Goal: Use online tool/utility: Utilize a website feature to perform a specific function

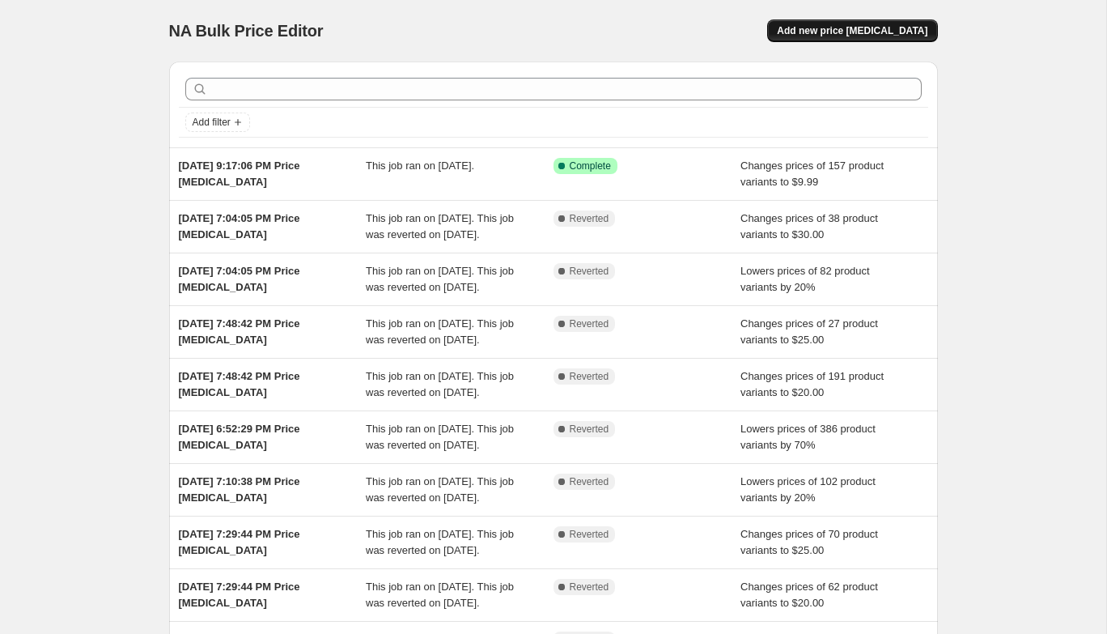
click at [851, 36] on span "Add new price [MEDICAL_DATA]" at bounding box center [852, 30] width 151 height 13
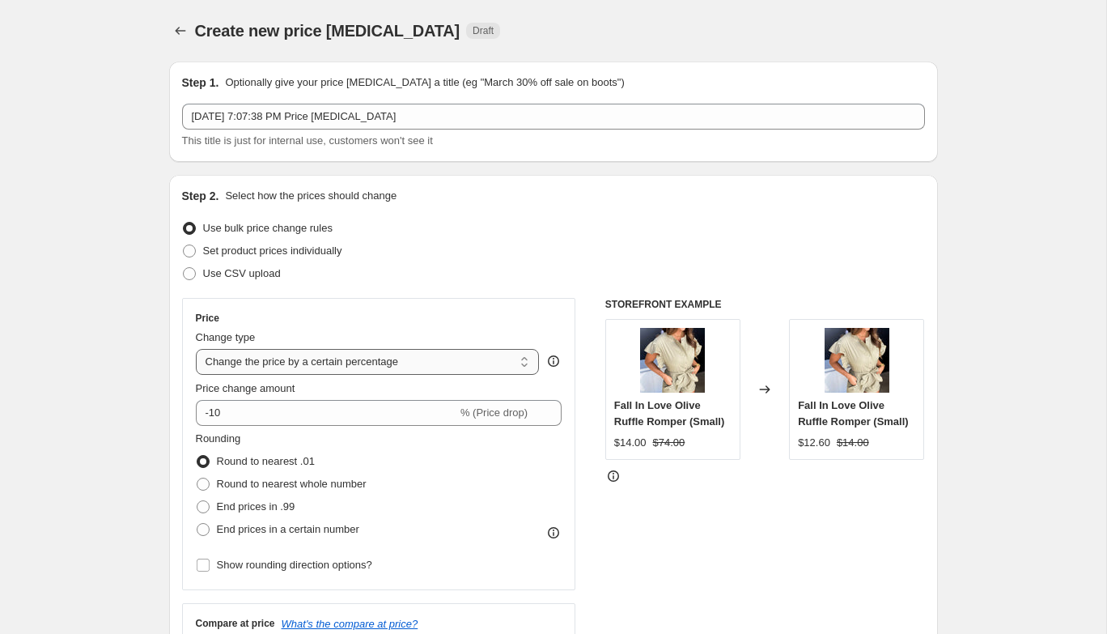
click at [320, 367] on select "Change the price to a certain amount Change the price by a certain amount Chang…" at bounding box center [368, 362] width 344 height 26
select select "to"
click at [196, 349] on select "Change the price to a certain amount Change the price by a certain amount Chang…" at bounding box center [368, 362] width 344 height 26
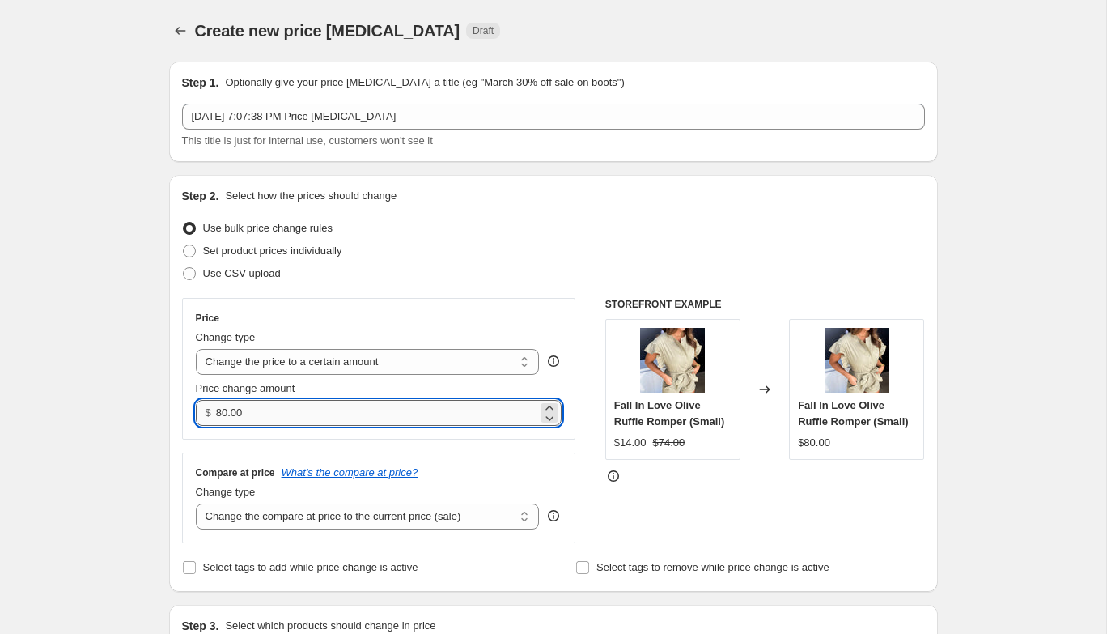
click at [269, 405] on input "80.00" at bounding box center [376, 413] width 321 height 26
type input "8"
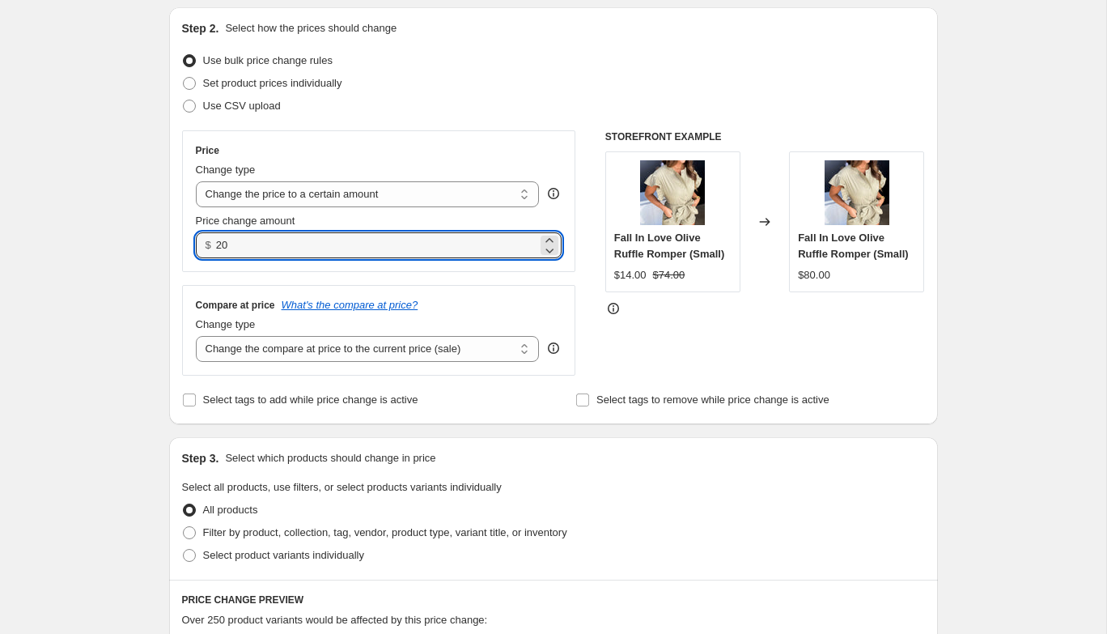
scroll to position [185, 0]
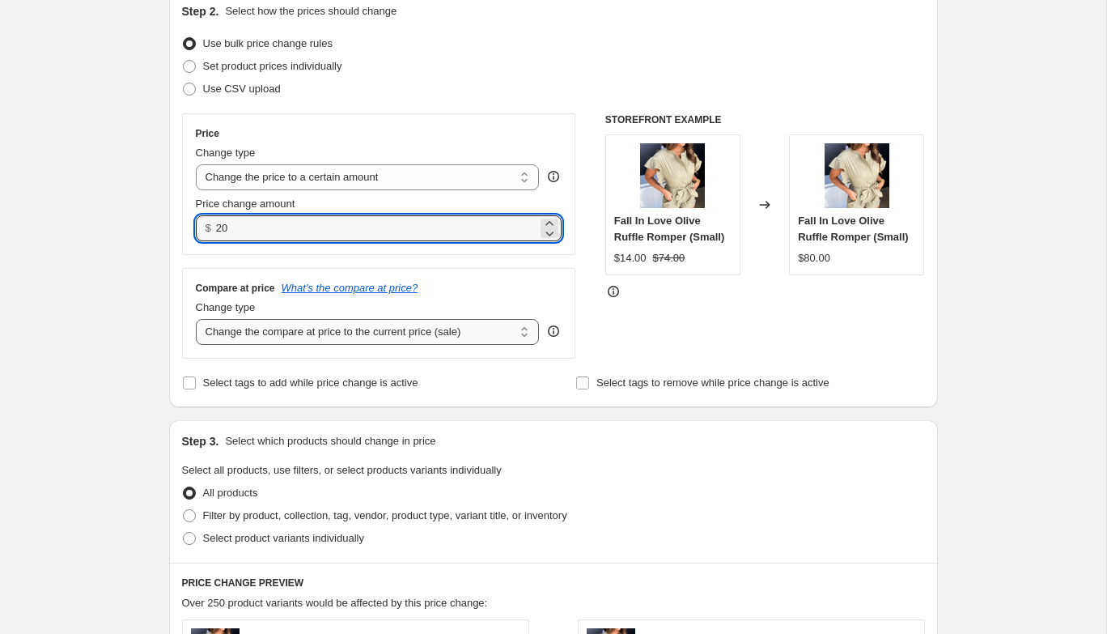
type input "20.00"
click at [359, 333] on select "Change the compare at price to the current price (sale) Change the compare at p…" at bounding box center [368, 332] width 344 height 26
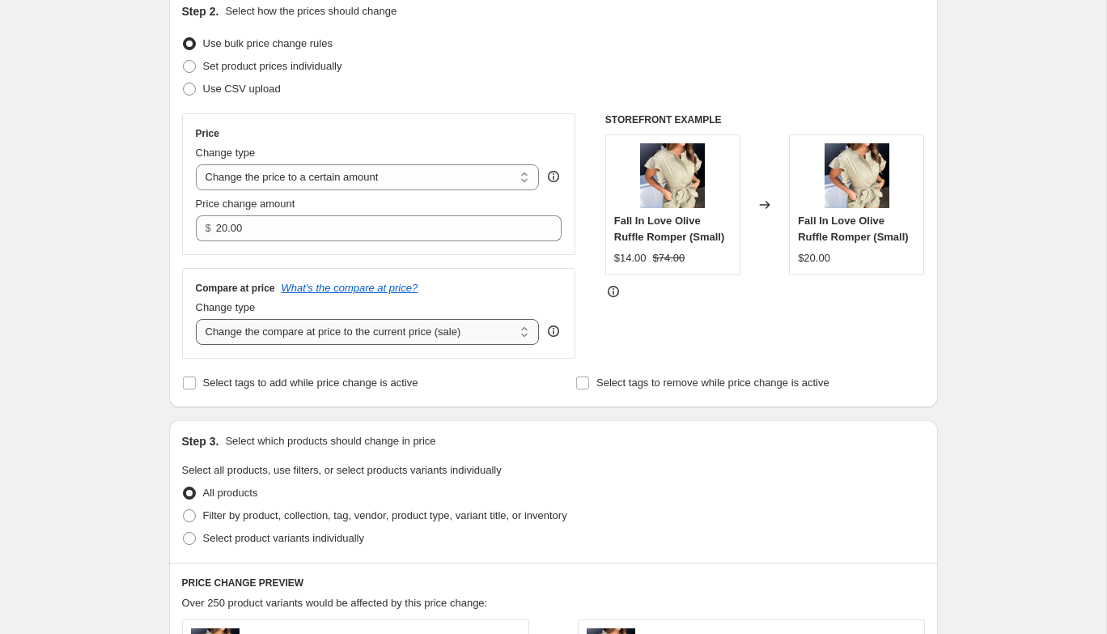
select select "no_change"
click at [196, 319] on select "Change the compare at price to the current price (sale) Change the compare at p…" at bounding box center [368, 332] width 344 height 26
click at [183, 514] on span at bounding box center [189, 515] width 13 height 13
click at [183, 510] on input "Filter by product, collection, tag, vendor, product type, variant title, or inv…" at bounding box center [183, 509] width 1 height 1
radio input "true"
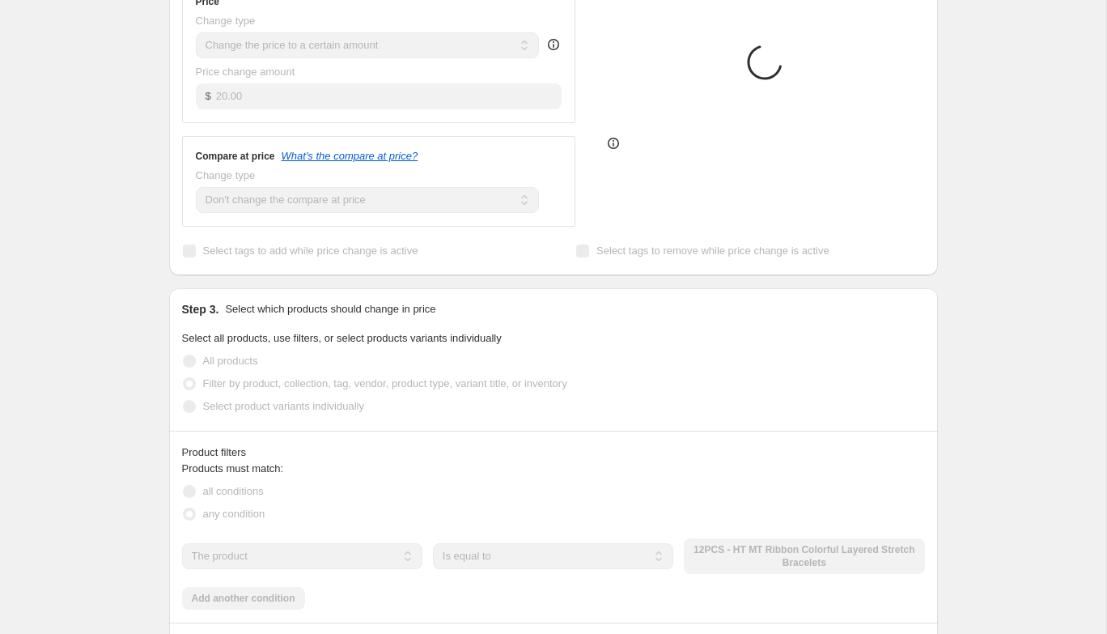
scroll to position [404, 0]
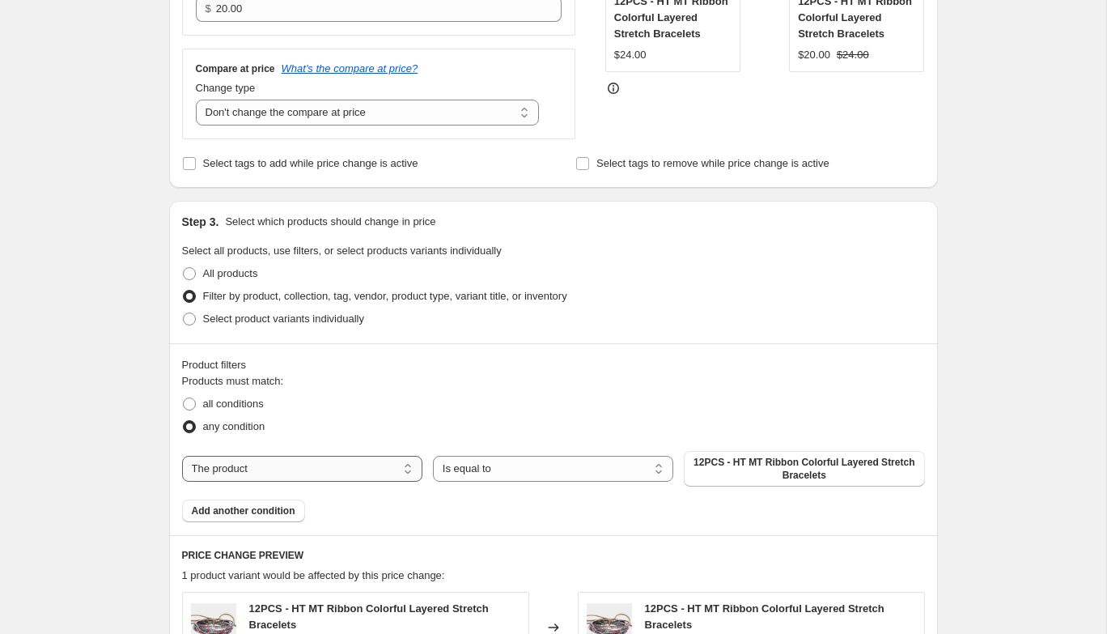
click at [239, 478] on select "The product The product's collection The product's tag The product's vendor The…" at bounding box center [302, 469] width 240 height 26
select select "collection"
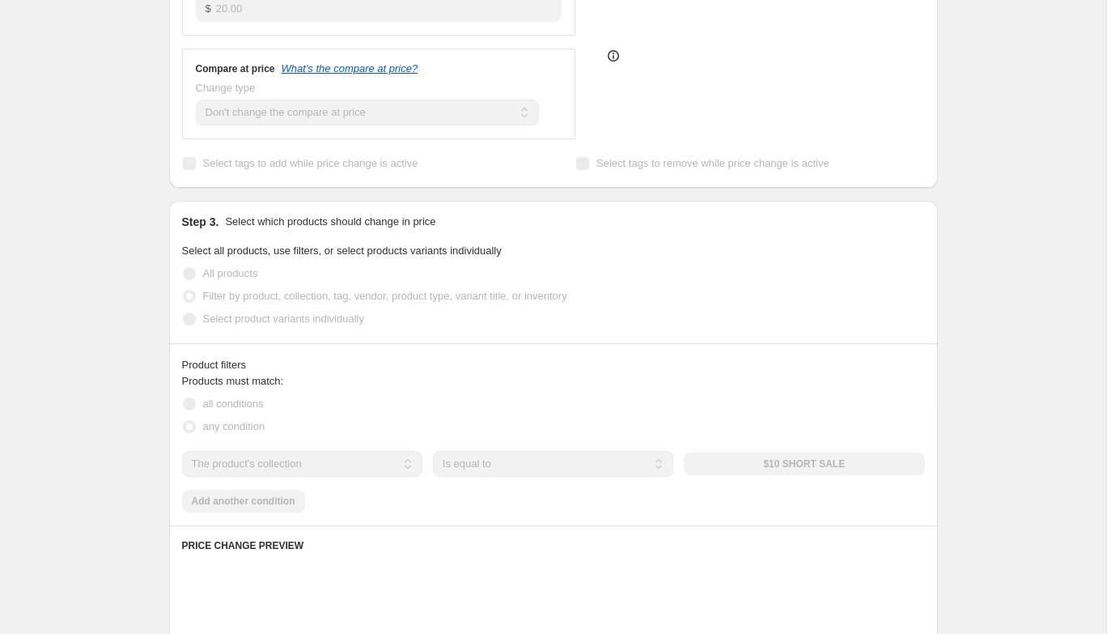
click at [736, 457] on div "The product The product's collection The product's tag The product's vendor The…" at bounding box center [553, 464] width 743 height 26
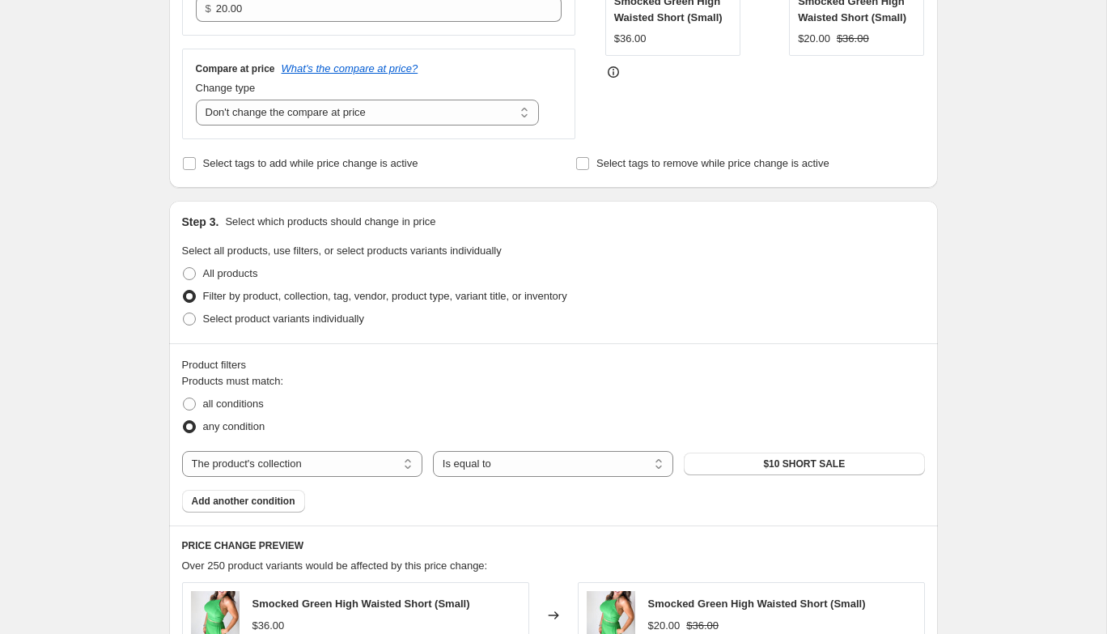
click at [736, 457] on button "$10 SHORT SALE" at bounding box center [804, 463] width 240 height 23
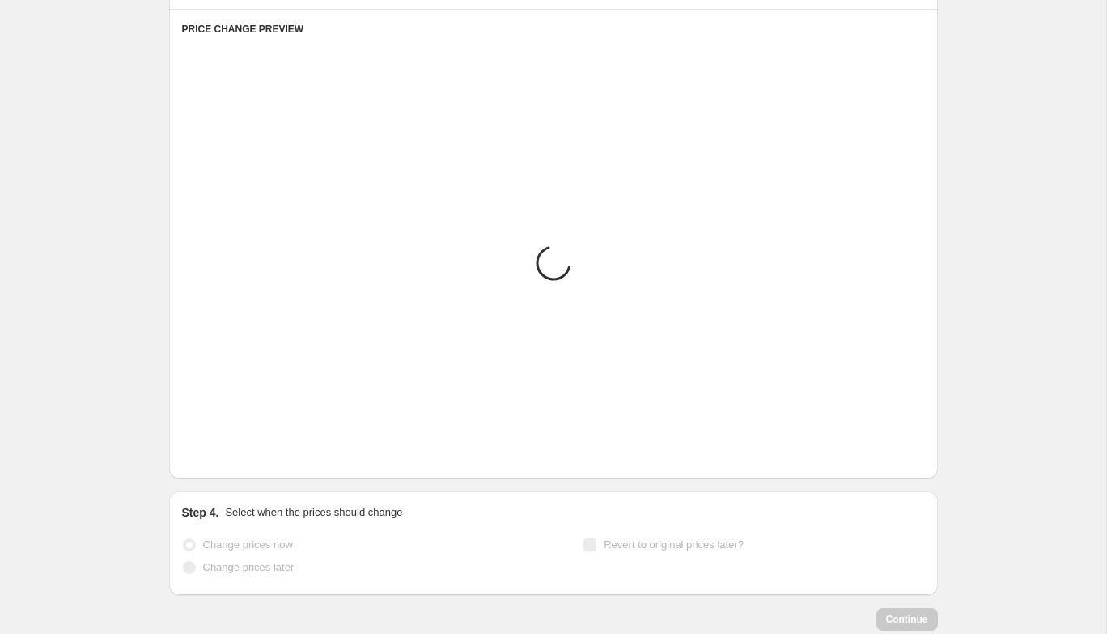
scroll to position [1041, 0]
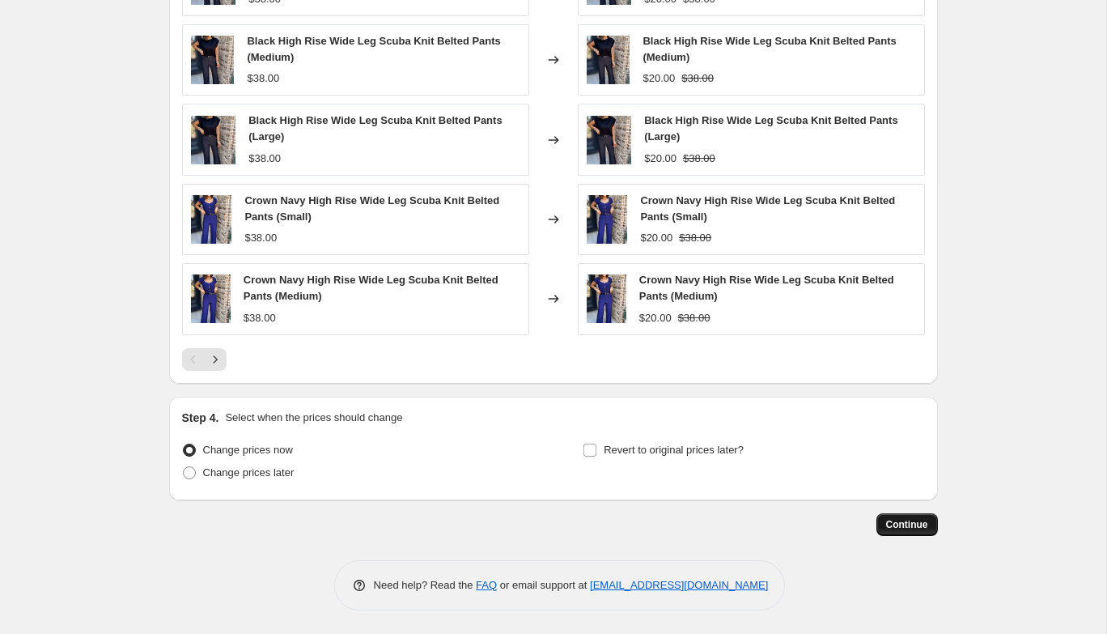
click at [904, 523] on span "Continue" at bounding box center [907, 524] width 42 height 13
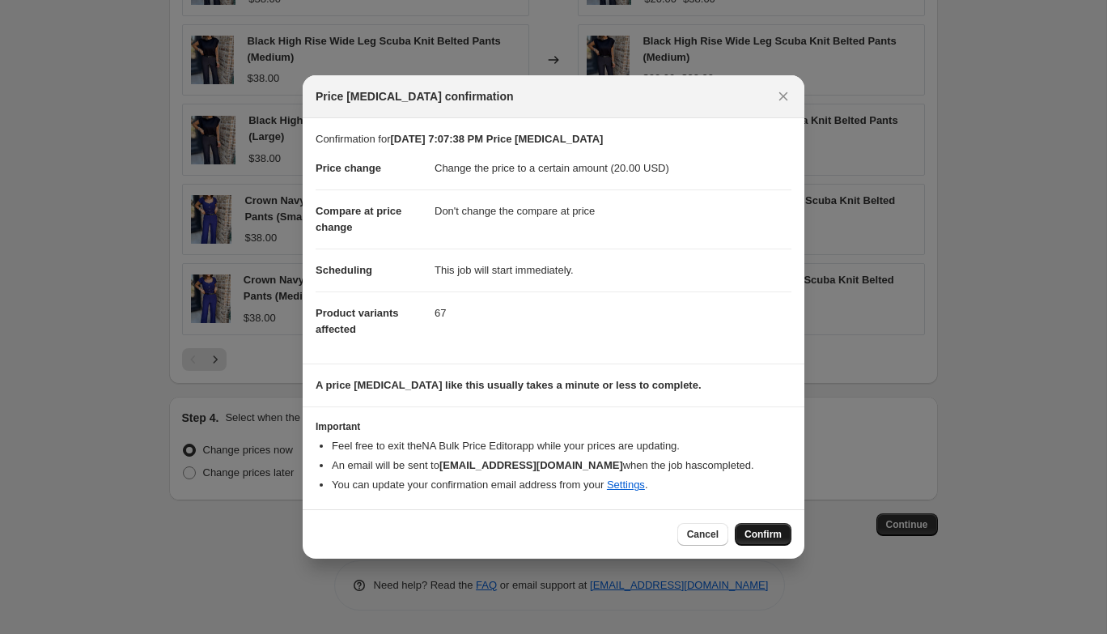
click at [762, 541] on button "Confirm" at bounding box center [763, 534] width 57 height 23
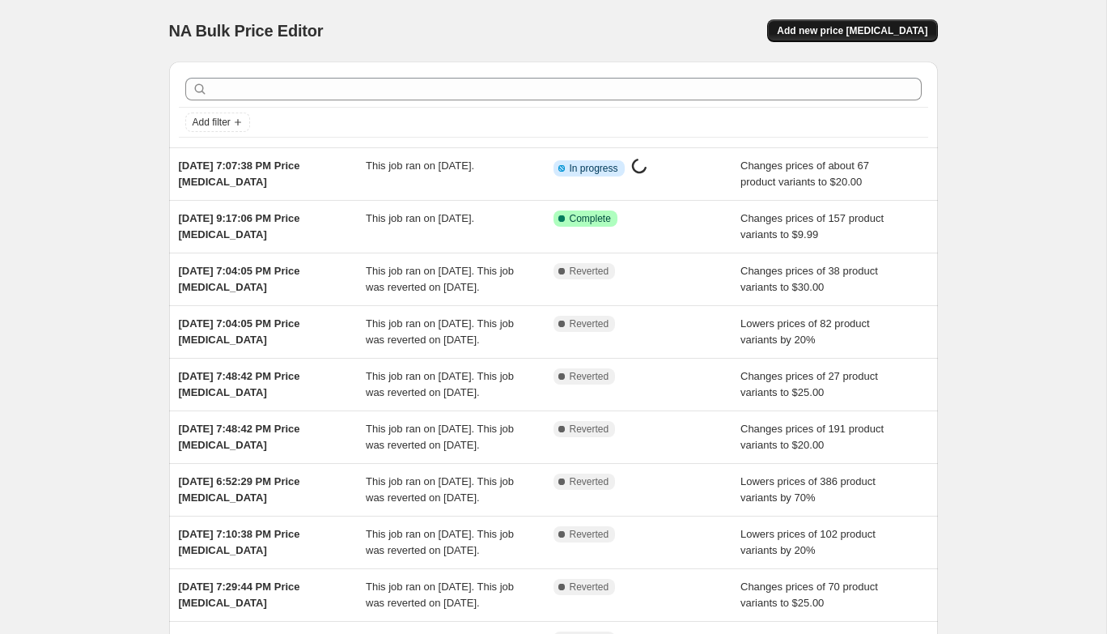
click at [830, 27] on span "Add new price [MEDICAL_DATA]" at bounding box center [852, 30] width 151 height 13
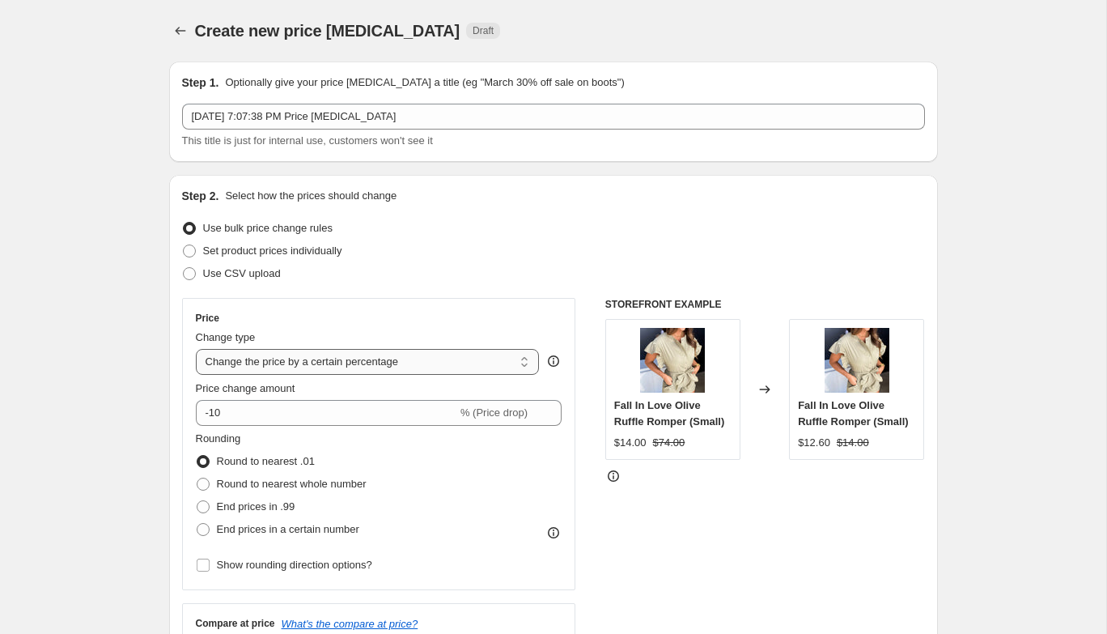
click at [237, 363] on select "Change the price to a certain amount Change the price by a certain amount Chang…" at bounding box center [368, 362] width 344 height 26
select select "to"
click at [196, 349] on select "Change the price to a certain amount Change the price by a certain amount Chang…" at bounding box center [368, 362] width 344 height 26
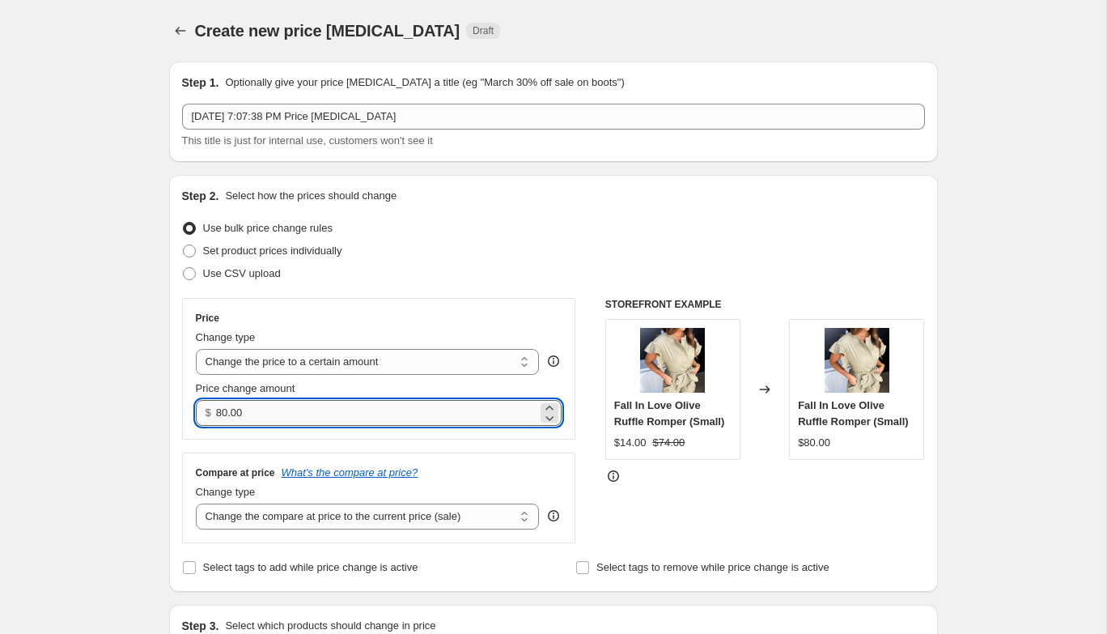
click at [247, 414] on input "80.00" at bounding box center [376, 413] width 321 height 26
type input "25"
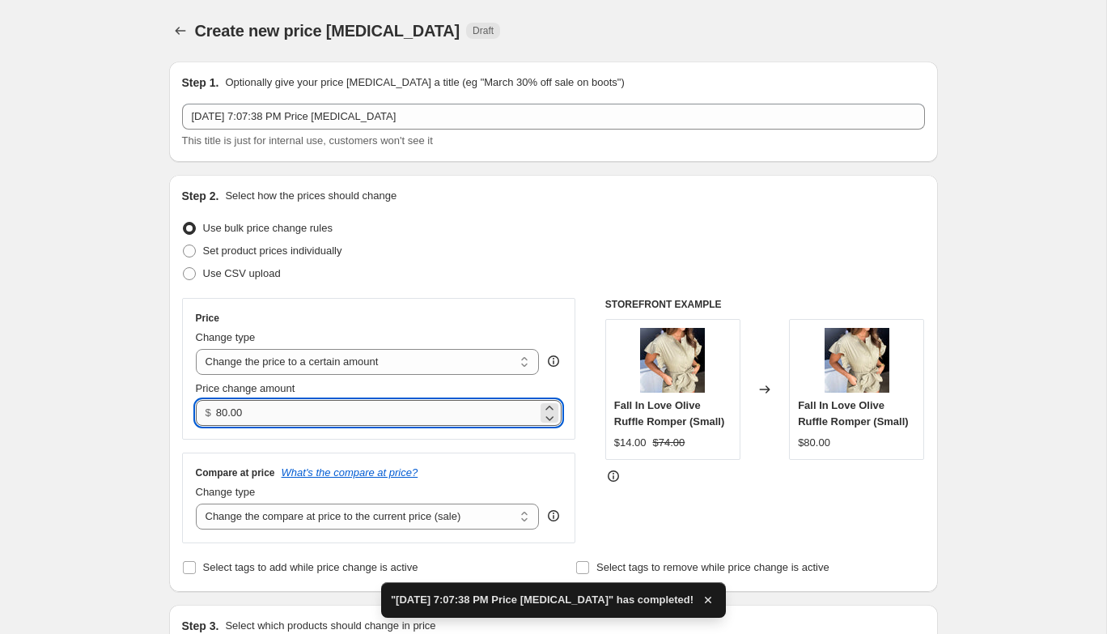
click at [255, 414] on input "80.00" at bounding box center [376, 413] width 321 height 26
type input "25.00"
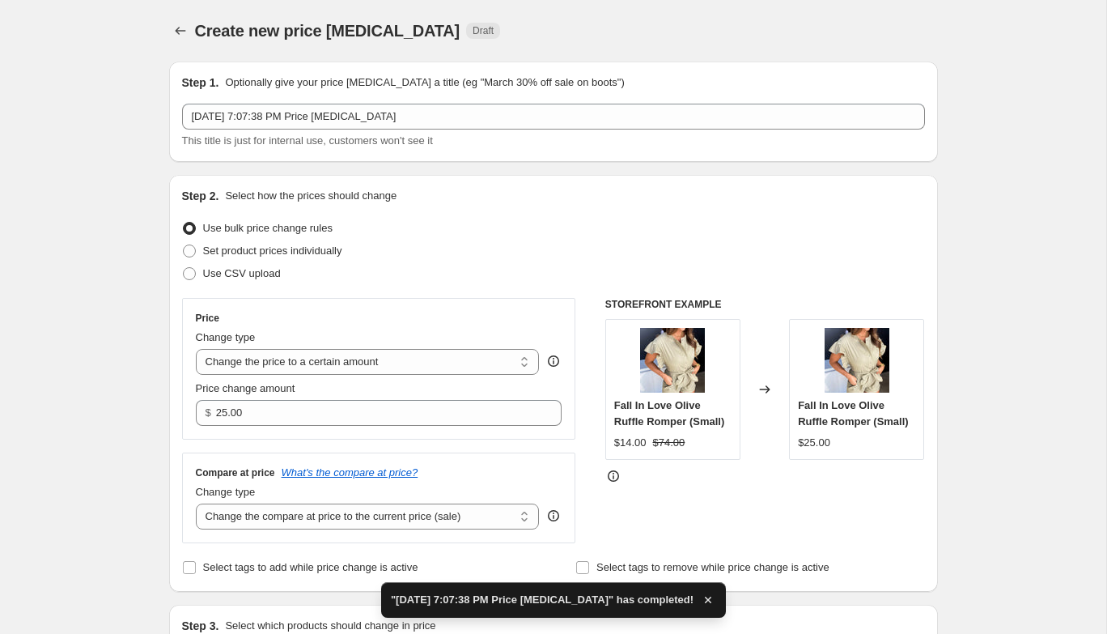
click at [248, 439] on div "Price Change type Change the price to a certain amount Change the price by a ce…" at bounding box center [379, 369] width 394 height 142
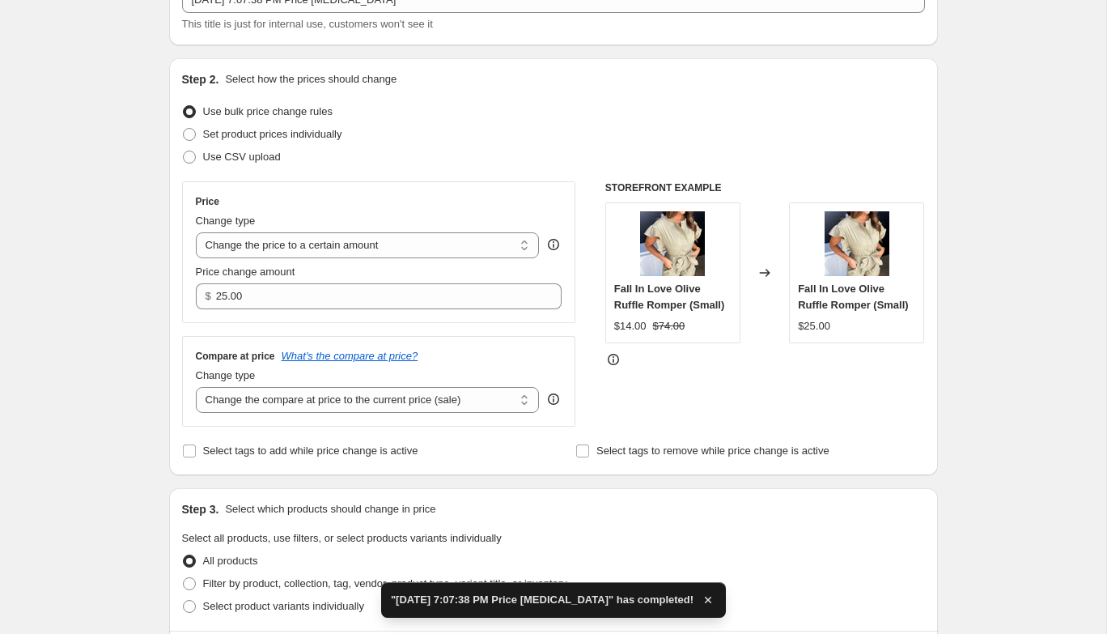
scroll to position [151, 0]
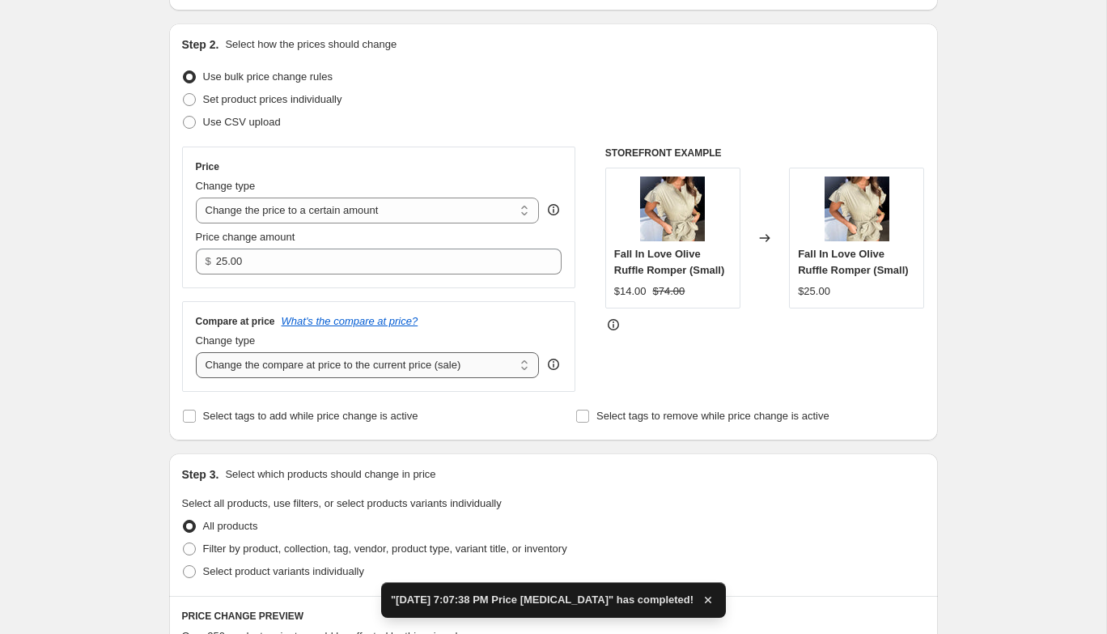
click at [255, 371] on select "Change the compare at price to the current price (sale) Change the compare at p…" at bounding box center [368, 365] width 344 height 26
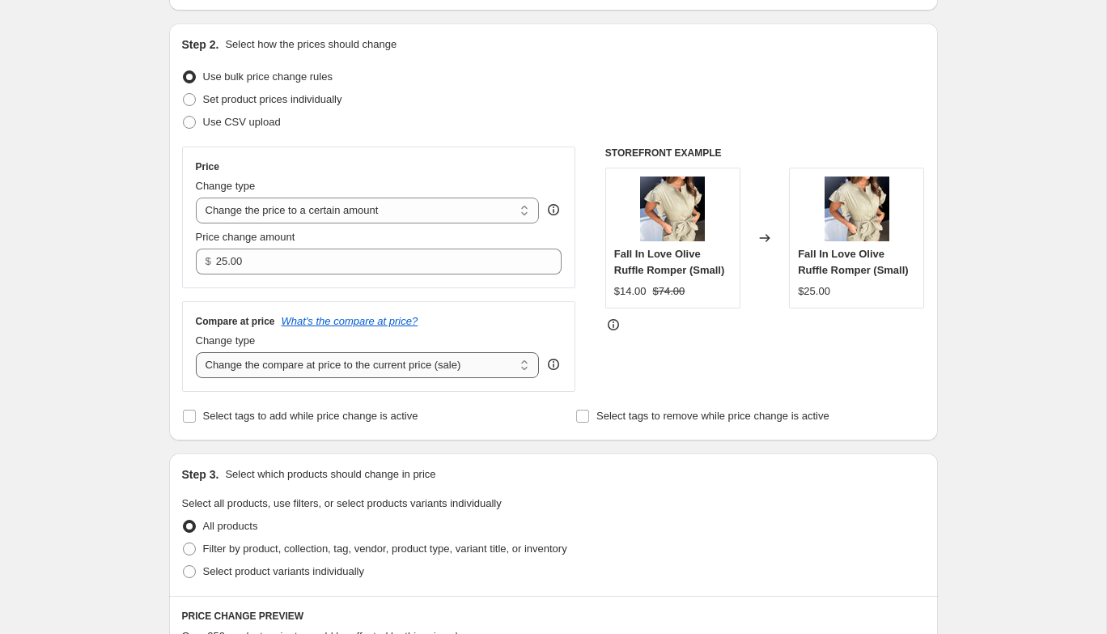
select select "no_change"
click at [196, 352] on select "Change the compare at price to the current price (sale) Change the compare at p…" at bounding box center [368, 365] width 344 height 26
click at [189, 549] on span at bounding box center [189, 548] width 13 height 13
click at [184, 543] on input "Filter by product, collection, tag, vendor, product type, variant title, or inv…" at bounding box center [183, 542] width 1 height 1
radio input "true"
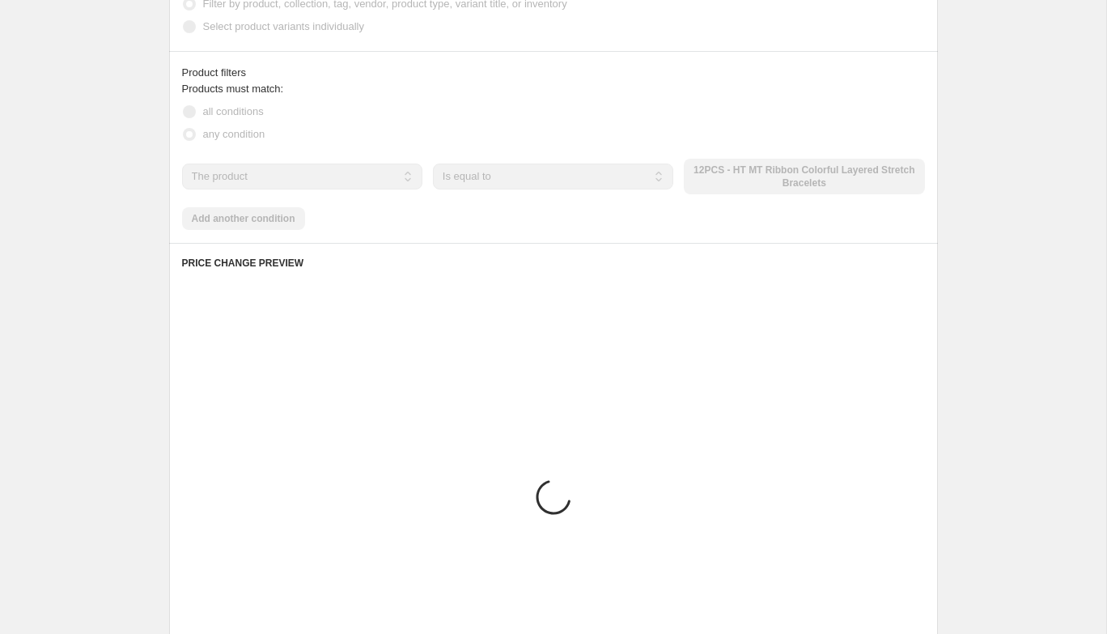
scroll to position [730, 0]
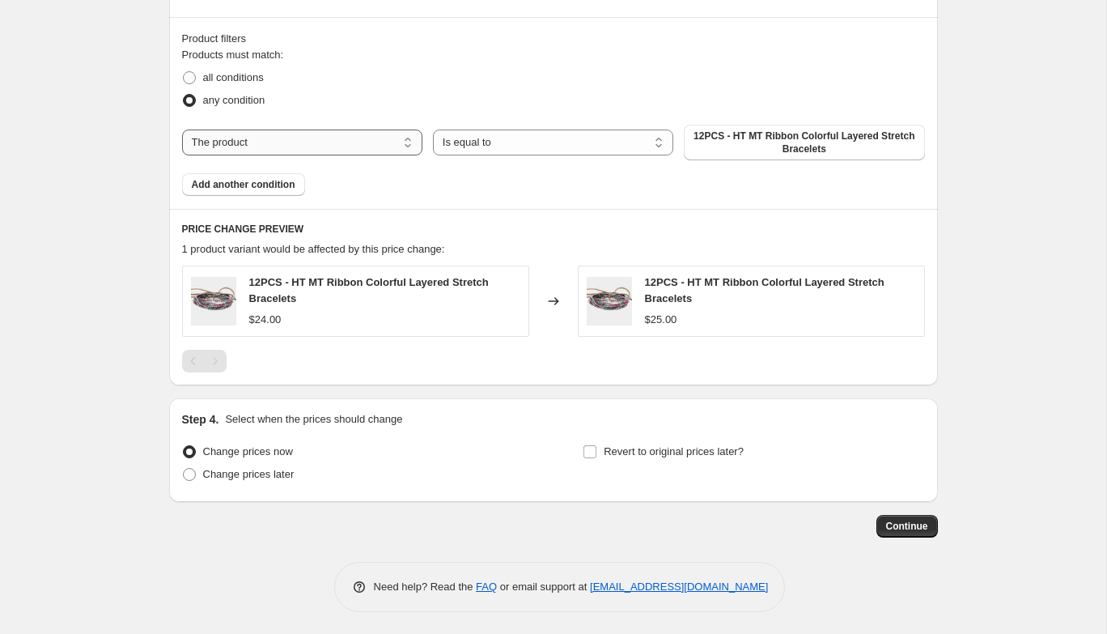
click at [266, 146] on select "The product The product's collection The product's tag The product's vendor The…" at bounding box center [302, 142] width 240 height 26
select select "collection"
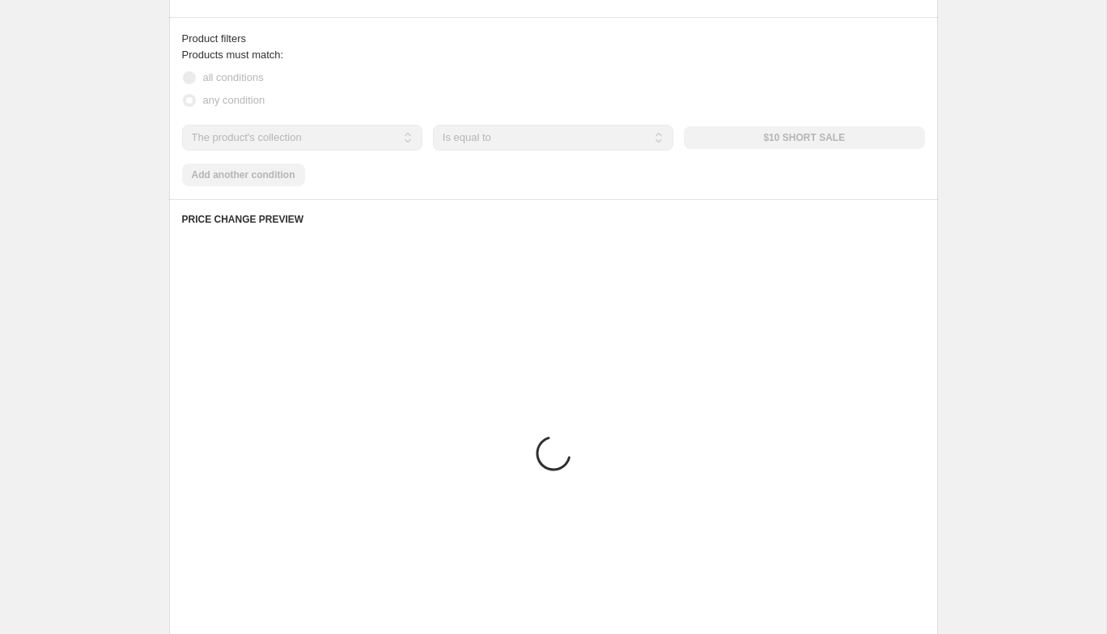
click at [724, 141] on div "The product The product's collection The product's tag The product's vendor The…" at bounding box center [553, 138] width 743 height 26
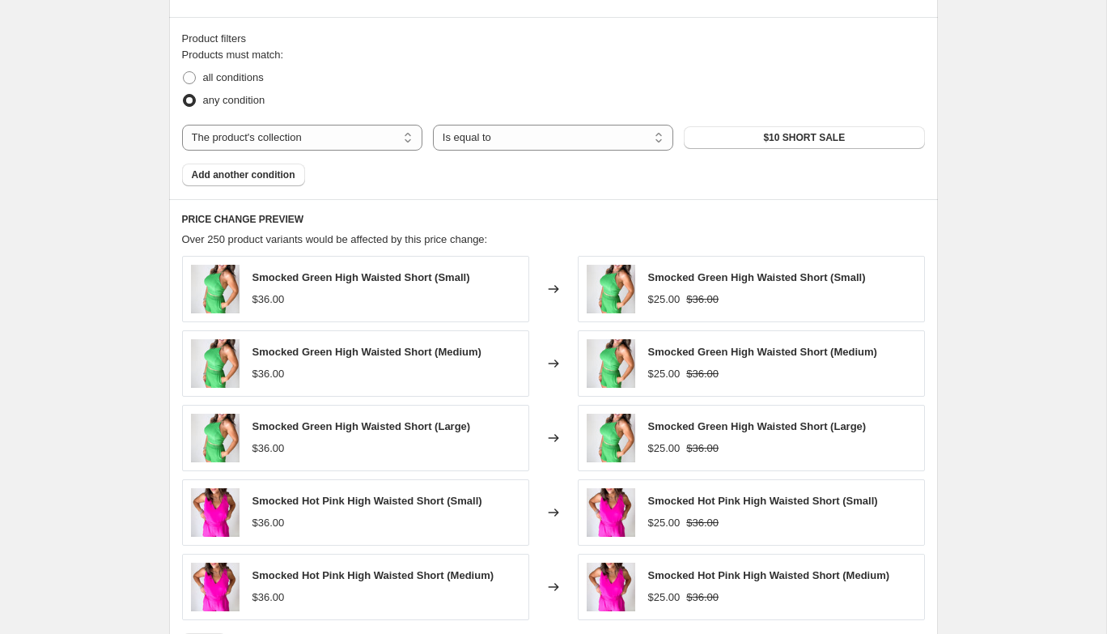
click at [724, 141] on button "$10 SHORT SALE" at bounding box center [804, 137] width 240 height 23
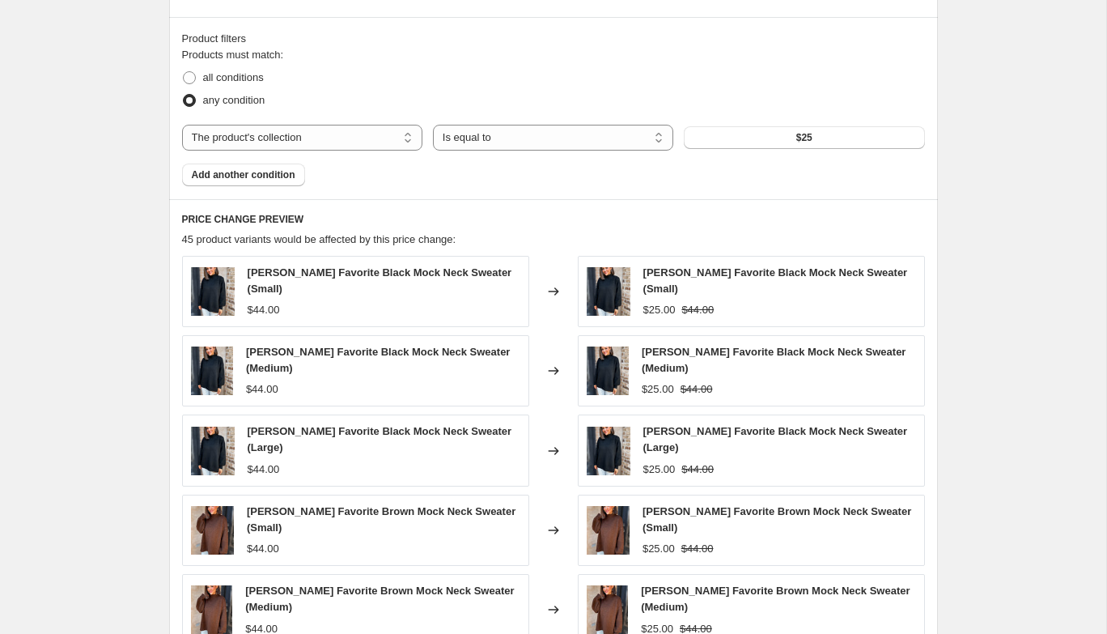
scroll to position [1021, 0]
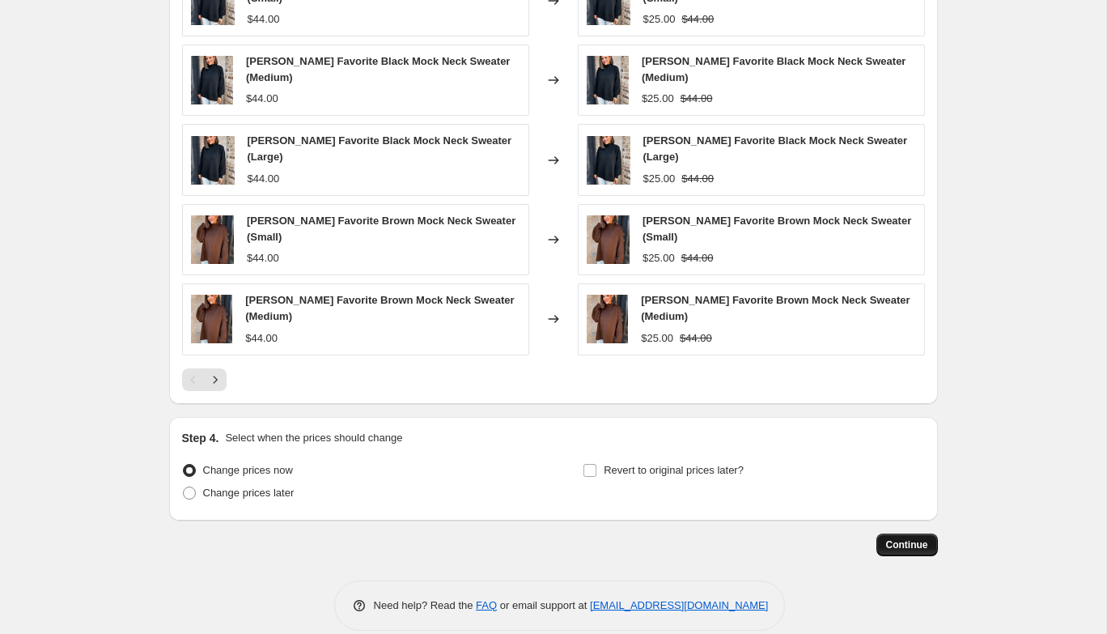
click at [893, 538] on span "Continue" at bounding box center [907, 544] width 42 height 13
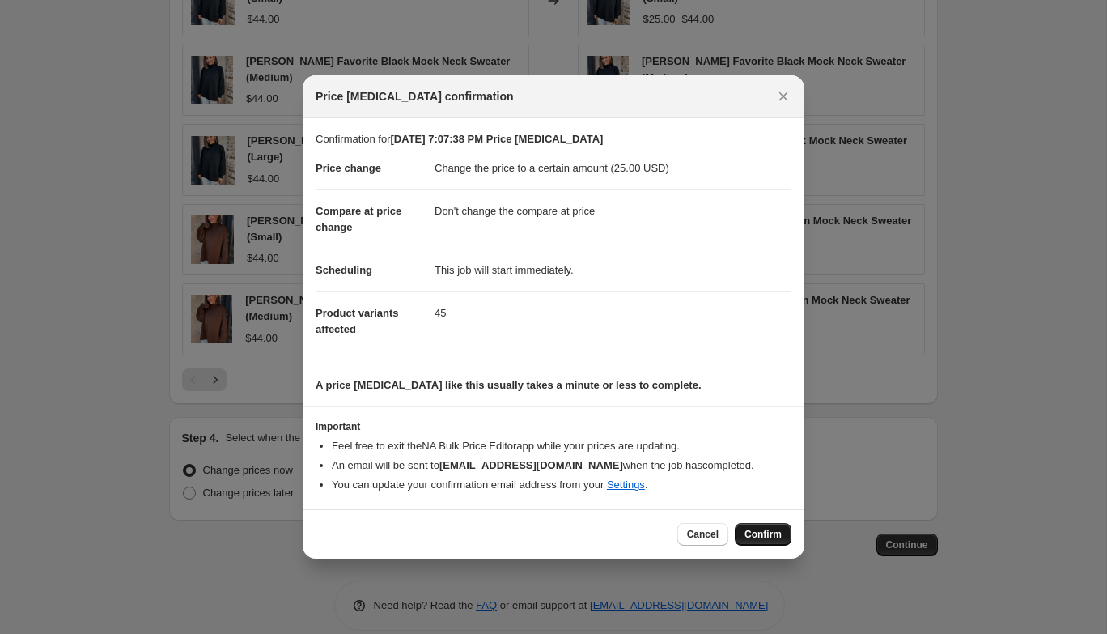
click at [759, 523] on button "Confirm" at bounding box center [763, 534] width 57 height 23
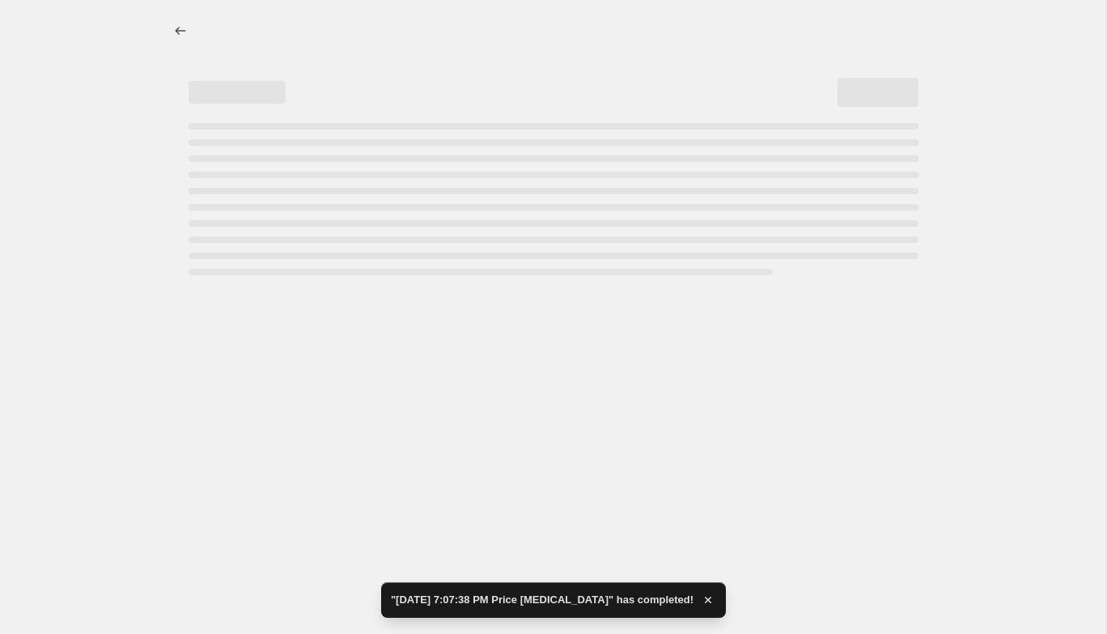
select select "no_change"
select select "collection"
